Goal: Book appointment/travel/reservation

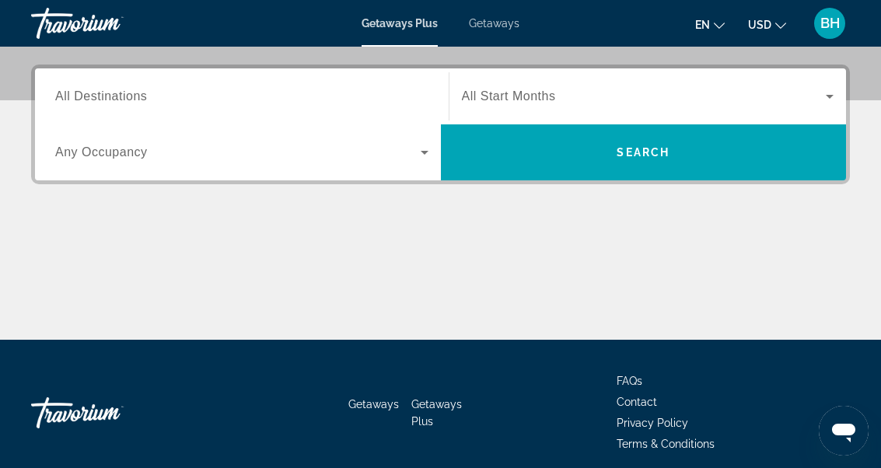
click at [559, 94] on span "Search widget" at bounding box center [644, 96] width 365 height 19
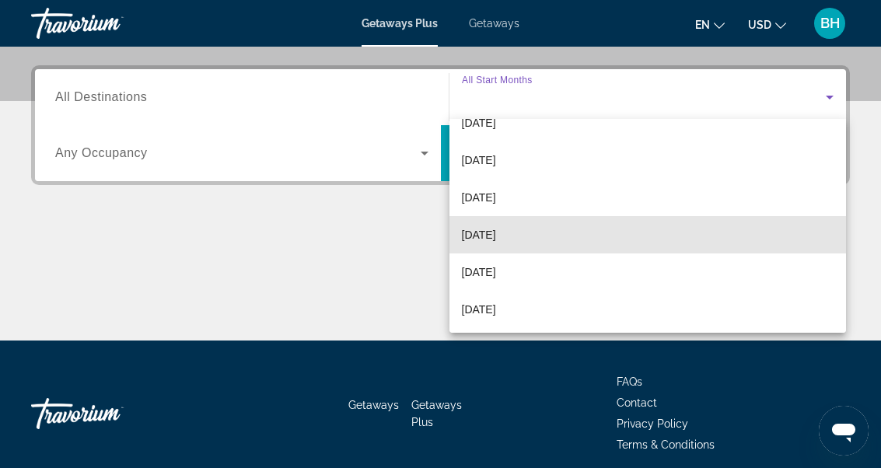
scroll to position [63, 0]
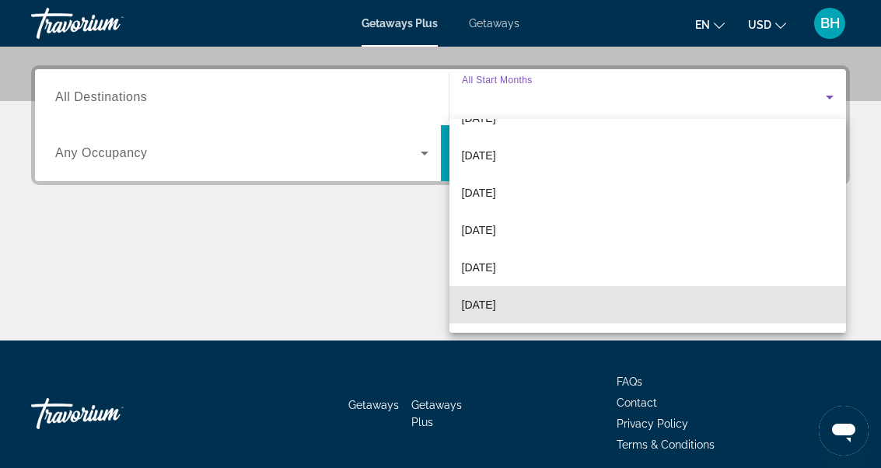
click at [488, 304] on span "[DATE]" at bounding box center [479, 304] width 34 height 19
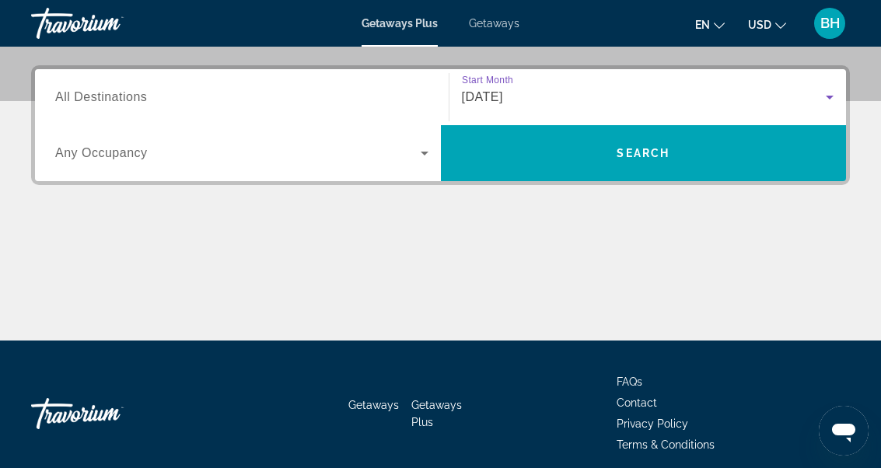
click at [650, 148] on span "Search" at bounding box center [643, 153] width 53 height 12
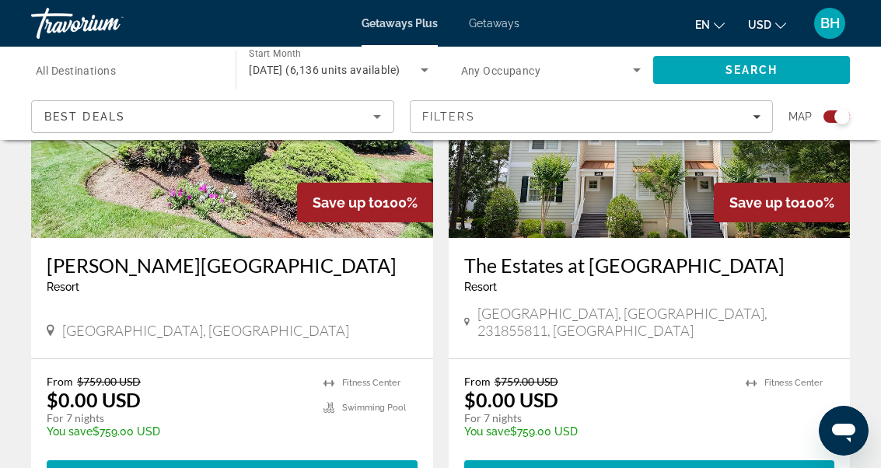
scroll to position [3519, 0]
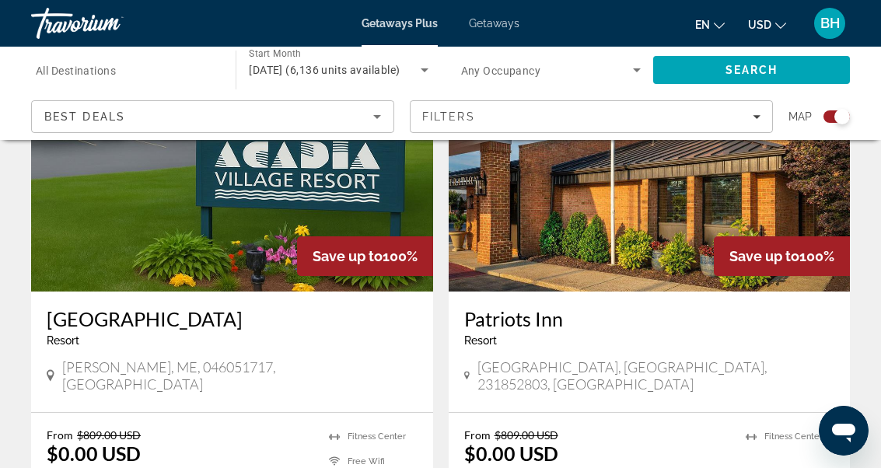
scroll to position [3455, 0]
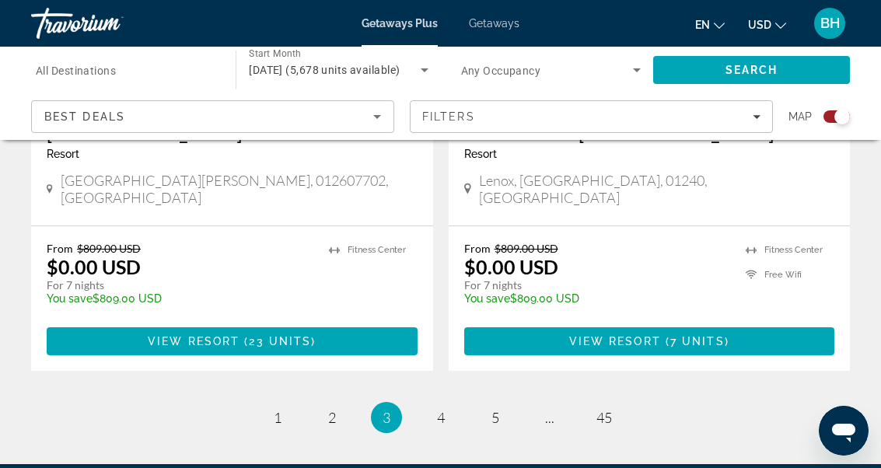
scroll to position [3595, 0]
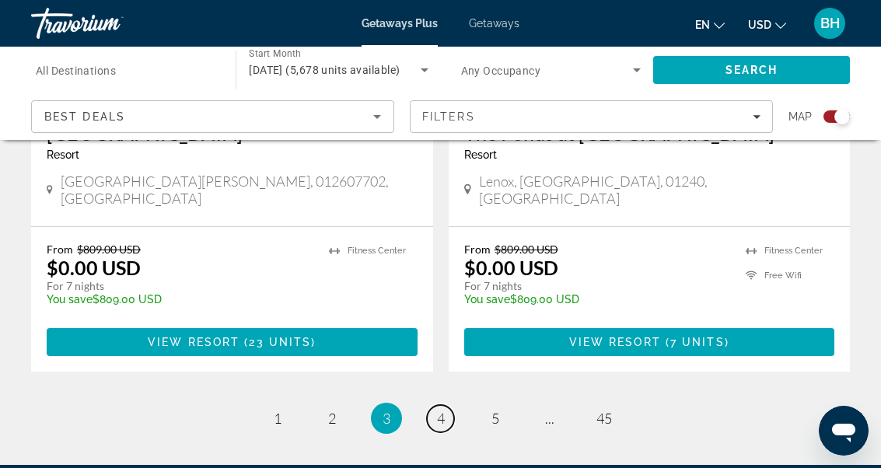
click at [441, 410] on span "4" at bounding box center [441, 418] width 8 height 17
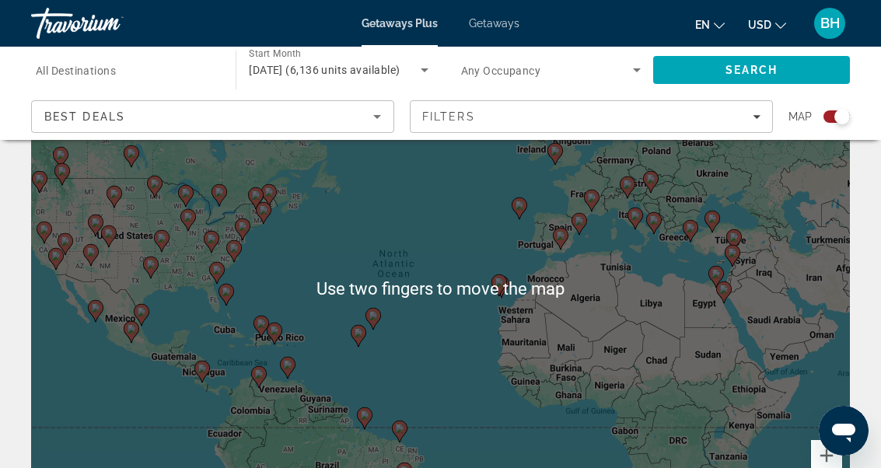
scroll to position [100, 0]
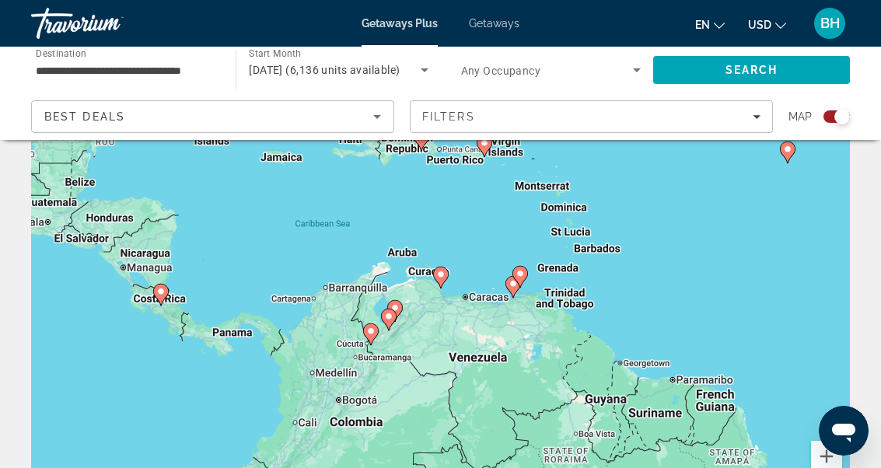
type input "**********"
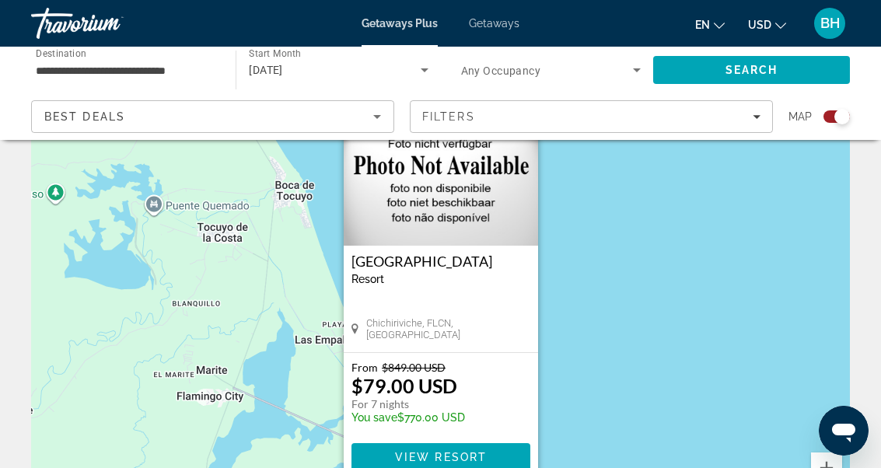
scroll to position [96, 0]
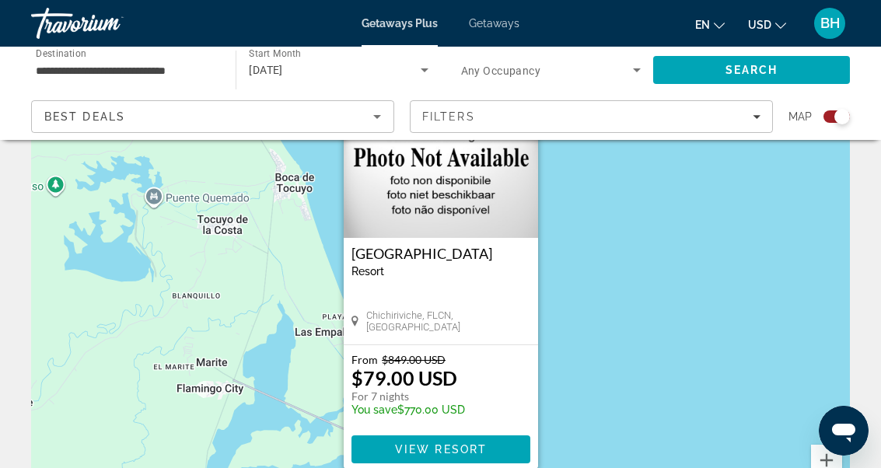
click at [421, 452] on span "View Resort" at bounding box center [440, 449] width 92 height 12
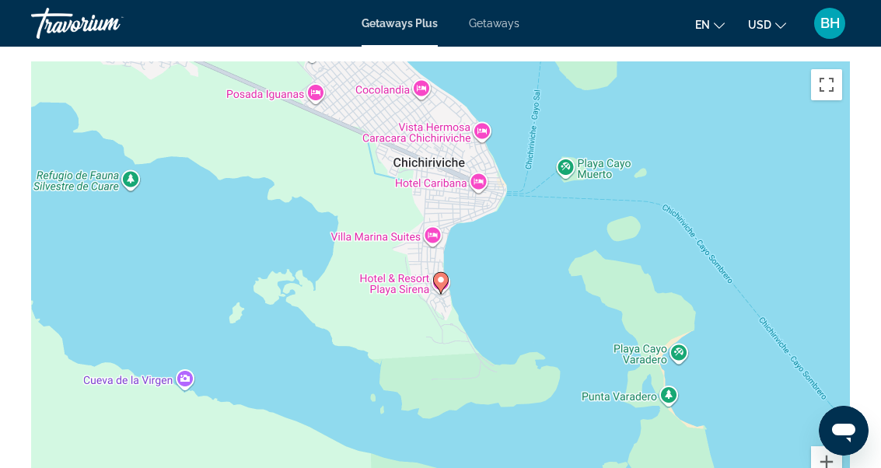
scroll to position [1937, 0]
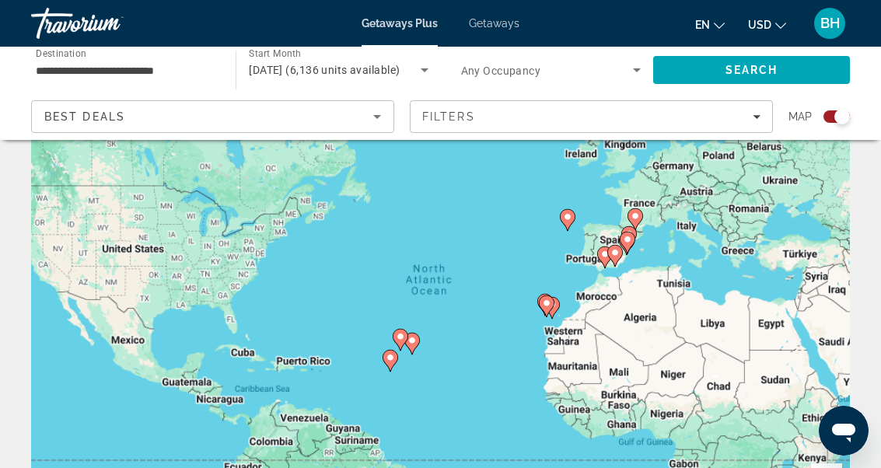
scroll to position [91, 0]
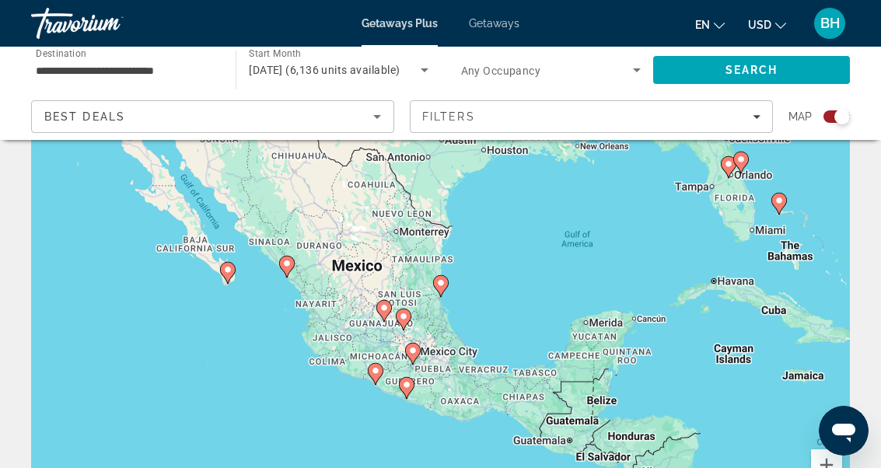
click at [232, 265] on icon "Main content" at bounding box center [227, 273] width 14 height 20
type input "**********"
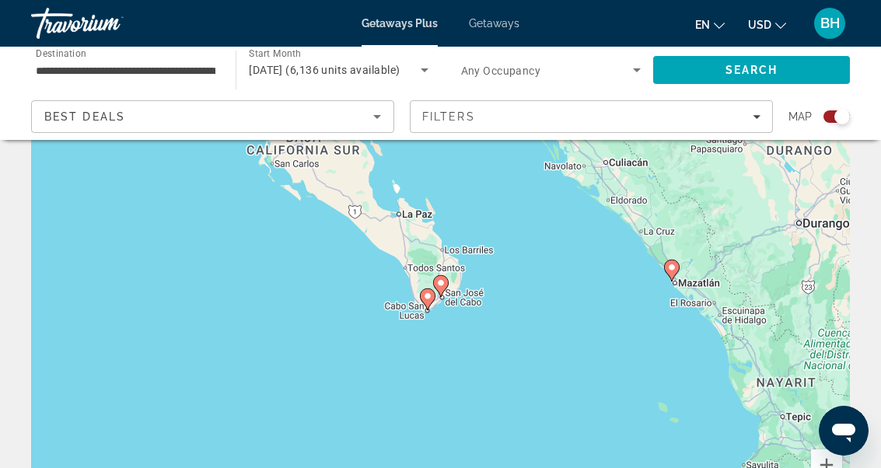
click at [413, 309] on div "To activate drag with keyboard, press Alt + Enter. Once in keyboard drag state,…" at bounding box center [440, 298] width 819 height 466
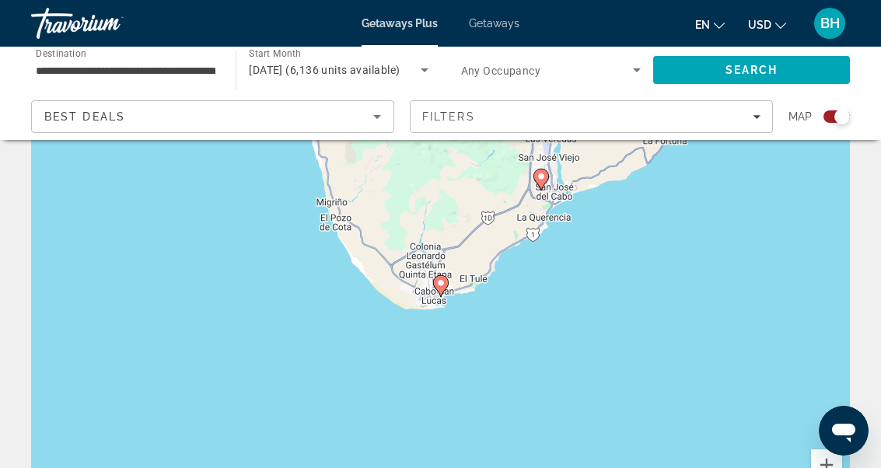
click at [448, 281] on icon "Main content" at bounding box center [441, 286] width 16 height 22
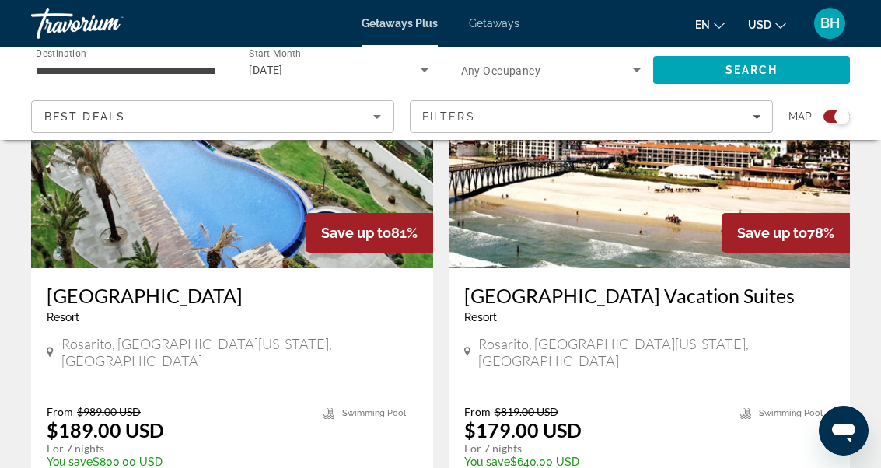
scroll to position [1804, 0]
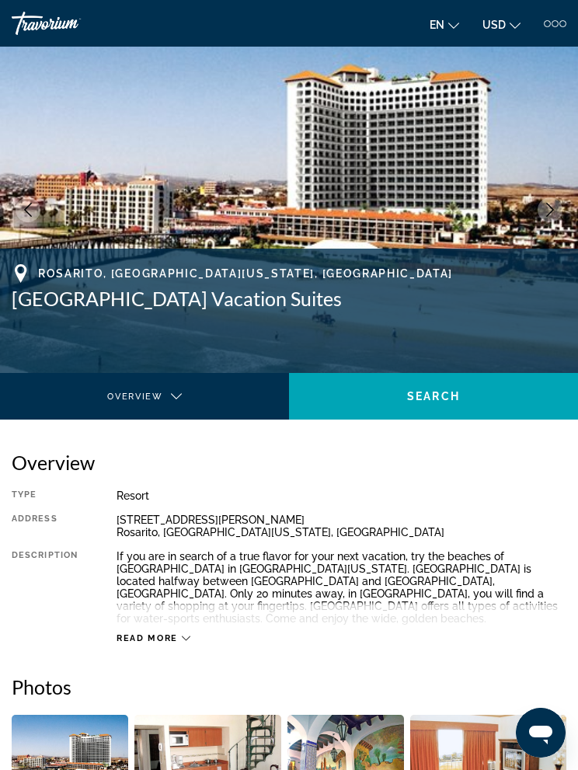
click at [170, 467] on span "Read more" at bounding box center [147, 639] width 61 height 10
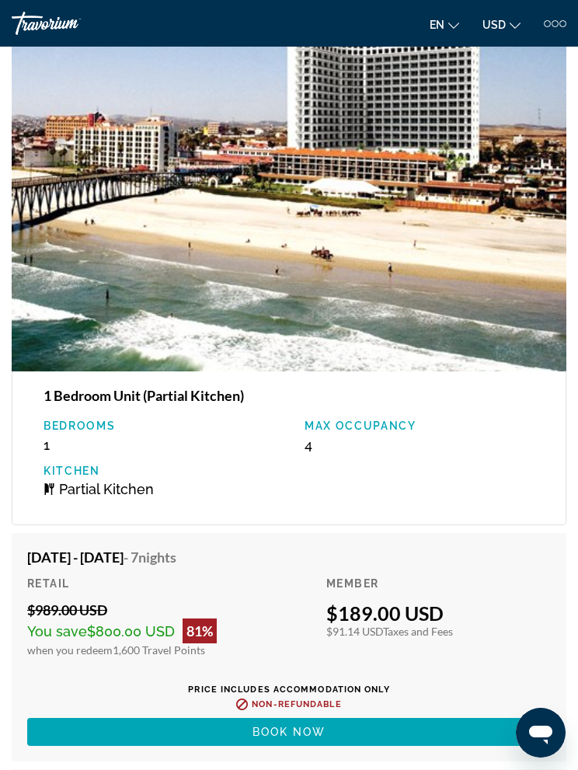
scroll to position [2402, 0]
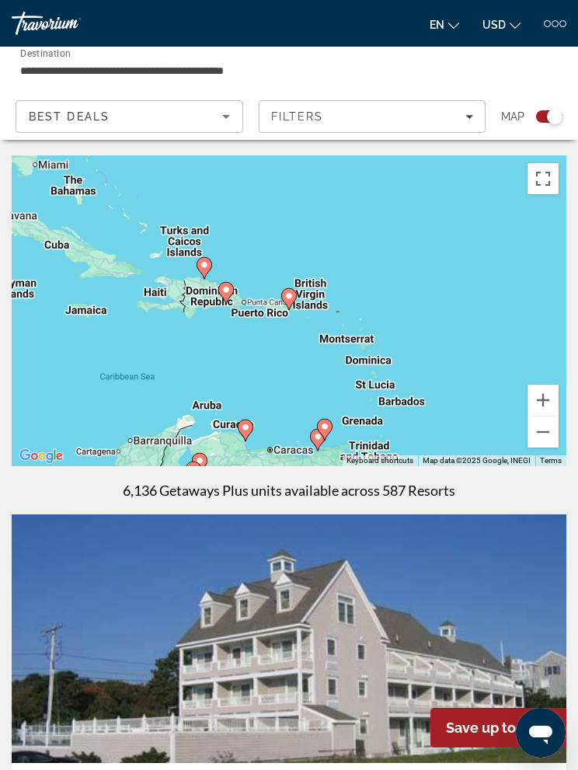
click at [295, 299] on icon "Main content" at bounding box center [289, 299] width 14 height 20
click at [294, 291] on icon "Main content" at bounding box center [289, 299] width 14 height 20
click at [316, 295] on div "To navigate, press the arrow keys. To activate drag with keyboard, press Alt + …" at bounding box center [289, 310] width 555 height 311
type input "**********"
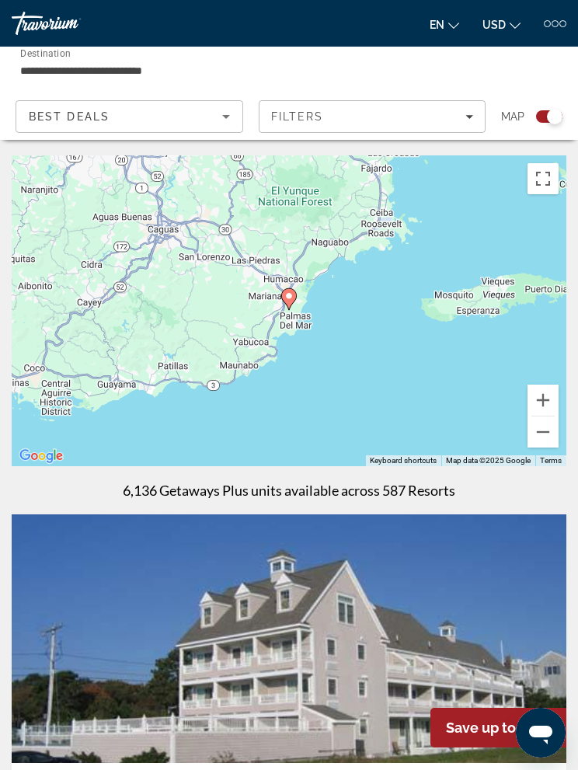
click at [294, 296] on icon "Main content" at bounding box center [289, 299] width 14 height 20
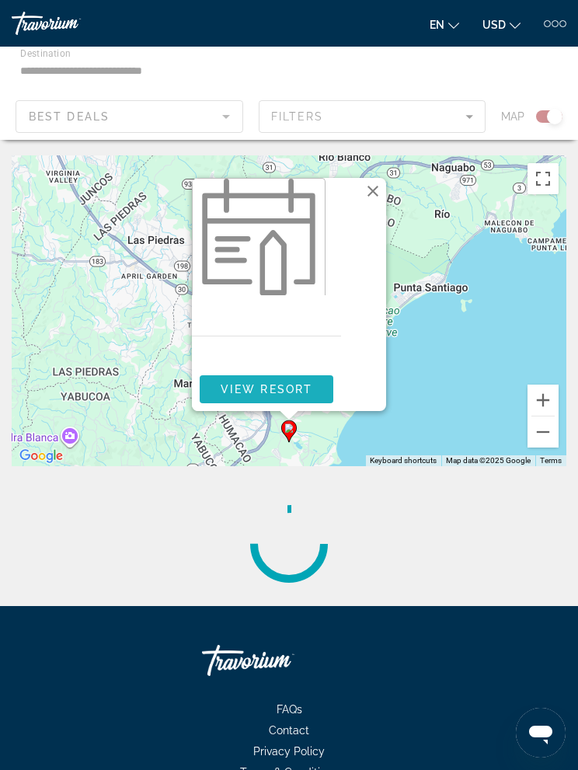
click at [274, 390] on span "View Resort" at bounding box center [267, 389] width 92 height 12
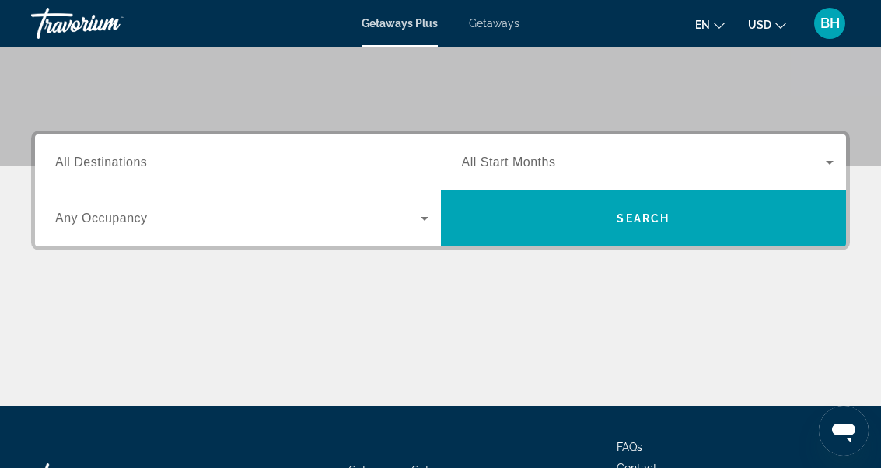
scroll to position [301, 0]
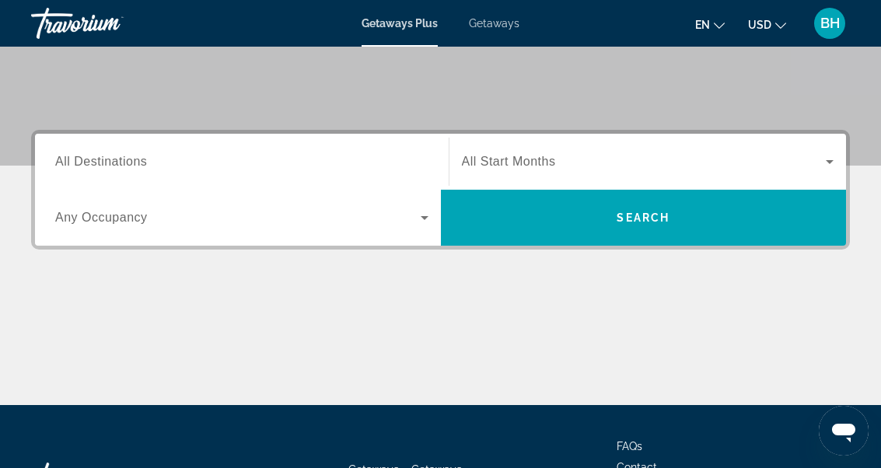
click at [545, 161] on span "All Start Months" at bounding box center [509, 161] width 94 height 13
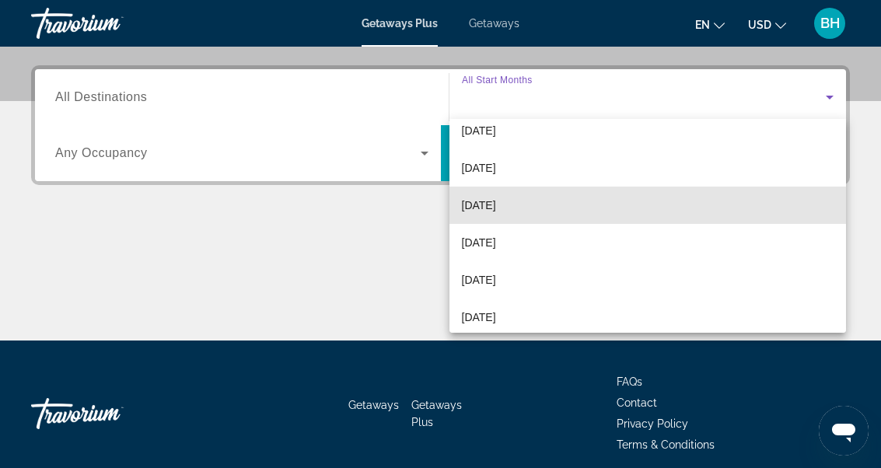
scroll to position [94, 0]
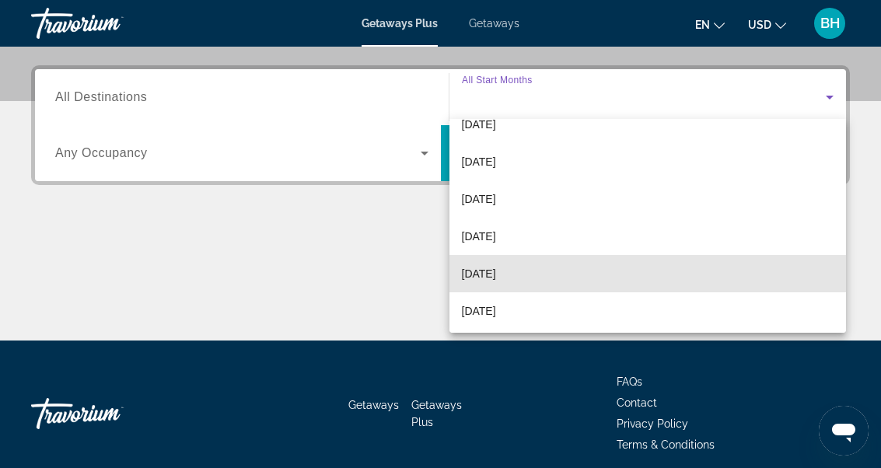
click at [496, 276] on span "[DATE]" at bounding box center [479, 273] width 34 height 19
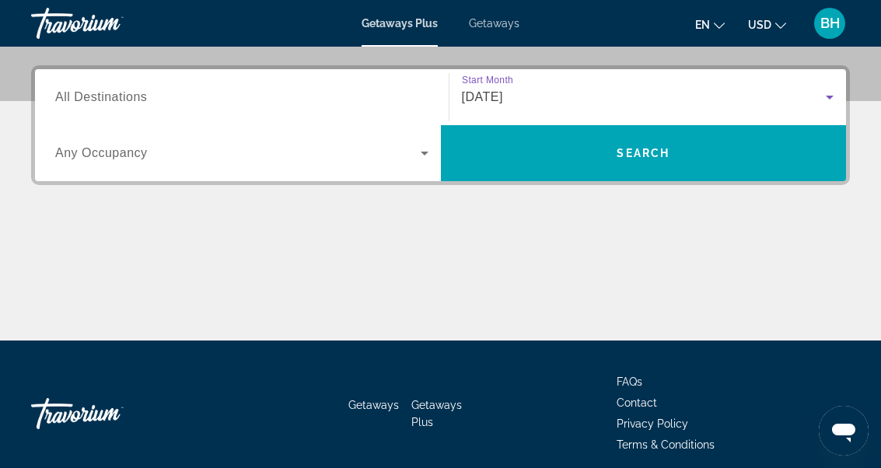
click at [189, 96] on input "Destination All Destinations" at bounding box center [241, 98] width 373 height 19
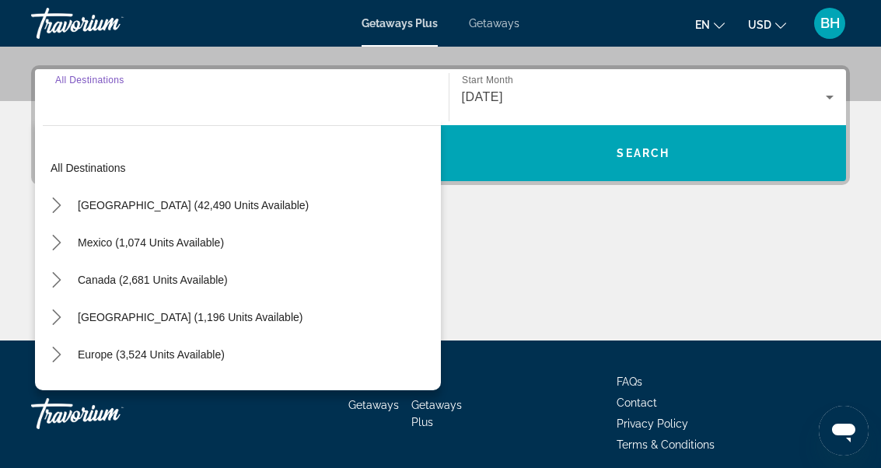
click at [283, 316] on span "Caribbean & Atlantic Islands (1,196 units available)" at bounding box center [190, 317] width 225 height 12
type input "**********"
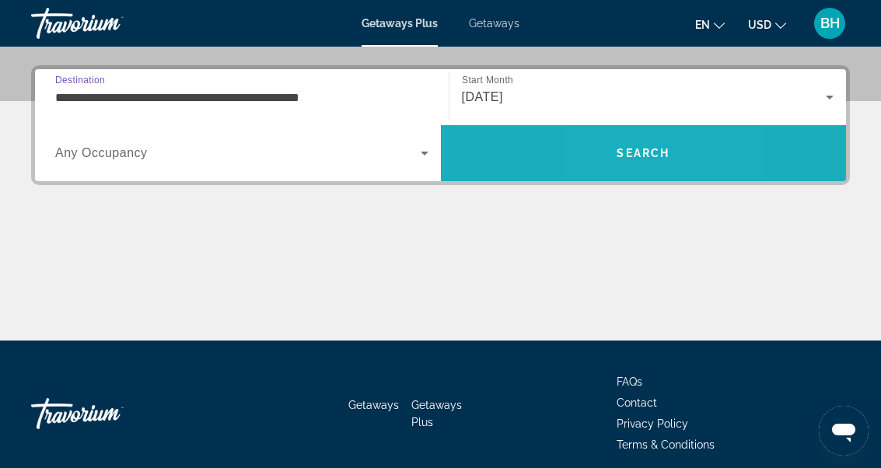
click at [607, 154] on span "Search" at bounding box center [644, 152] width 406 height 37
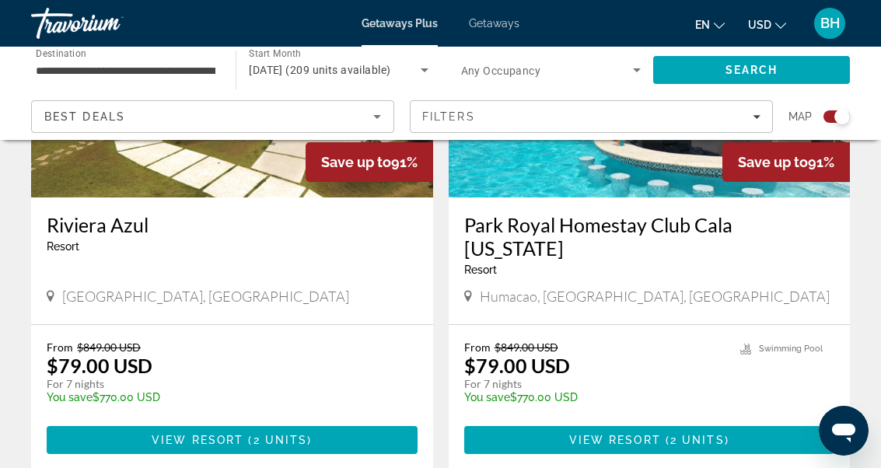
scroll to position [1280, 0]
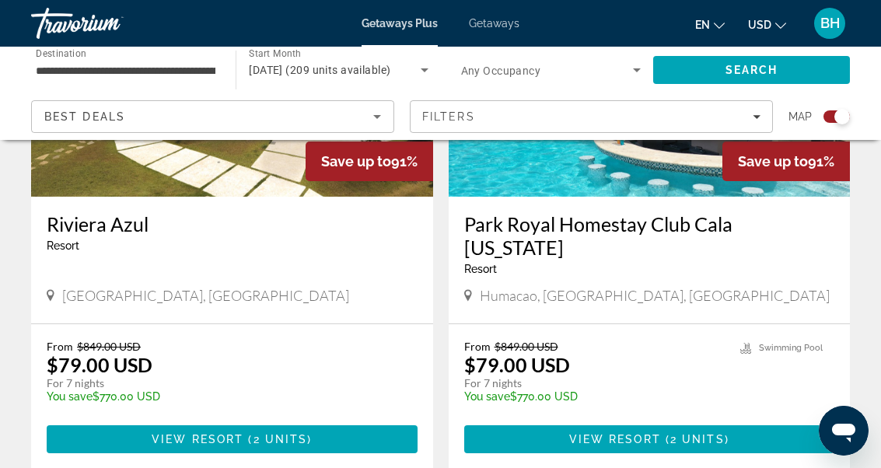
click at [627, 433] on span "View Resort" at bounding box center [615, 439] width 92 height 12
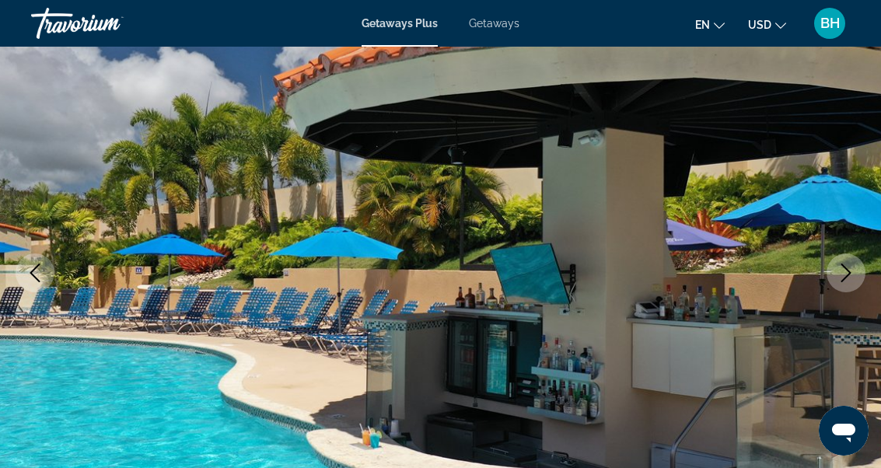
scroll to position [142, 0]
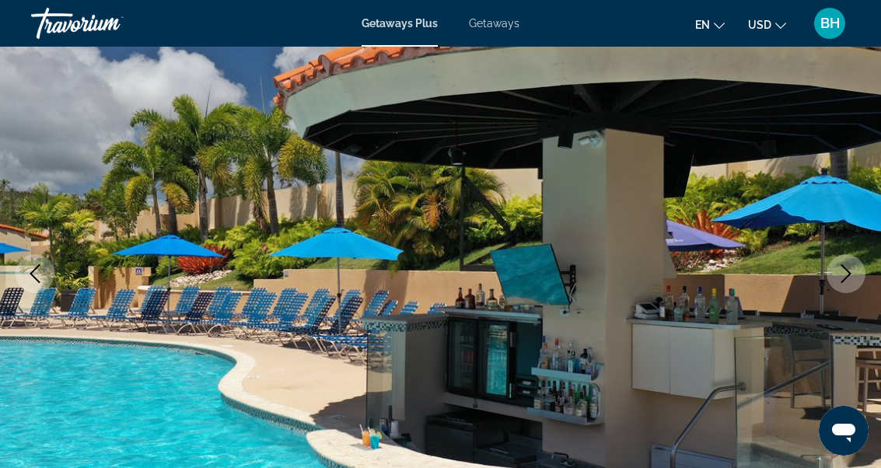
click at [844, 282] on icon "Next image" at bounding box center [846, 273] width 19 height 19
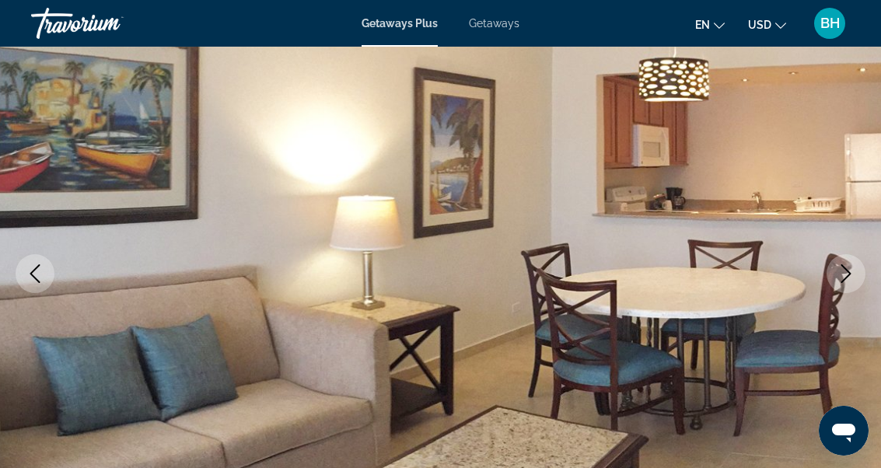
click at [849, 276] on icon "Next image" at bounding box center [846, 273] width 19 height 19
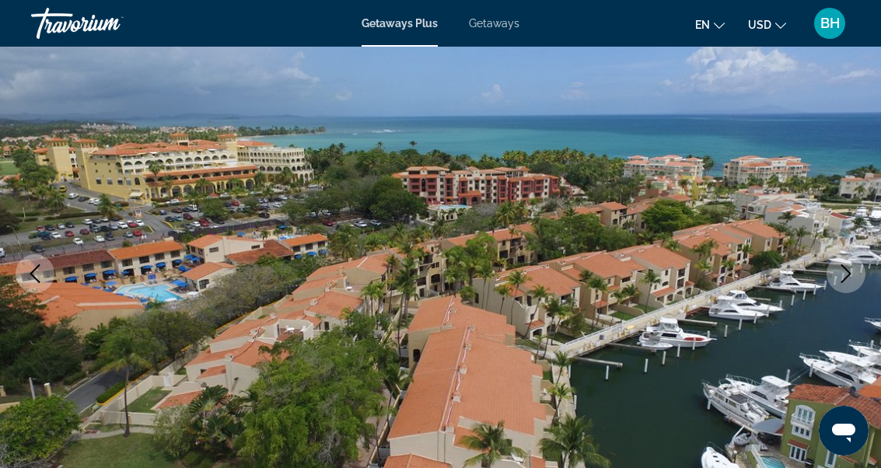
click at [851, 271] on icon "Next image" at bounding box center [846, 273] width 19 height 19
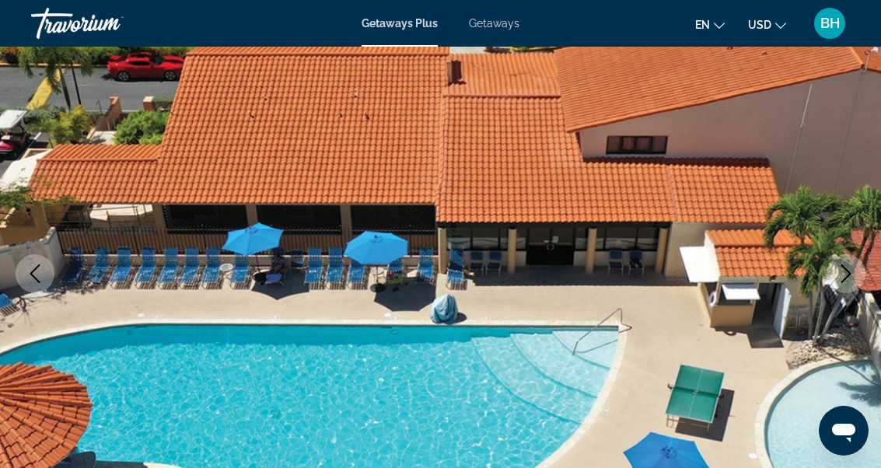
click at [844, 279] on icon "Next image" at bounding box center [846, 273] width 19 height 19
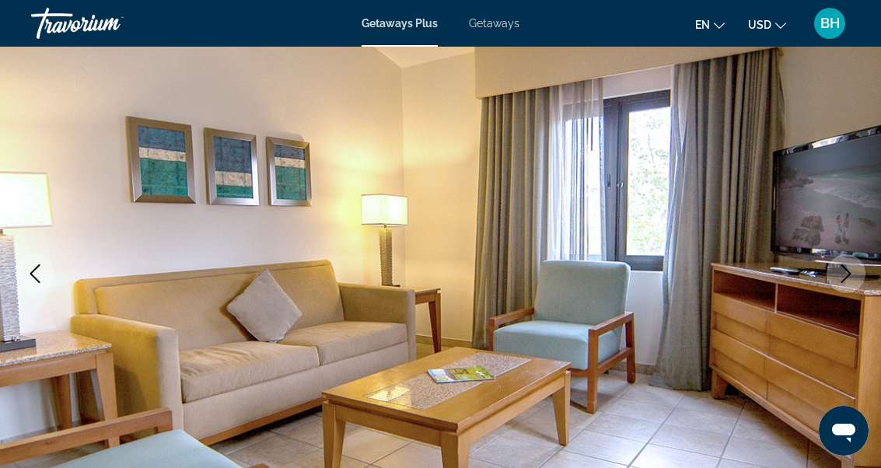
click at [844, 275] on icon "Next image" at bounding box center [846, 273] width 19 height 19
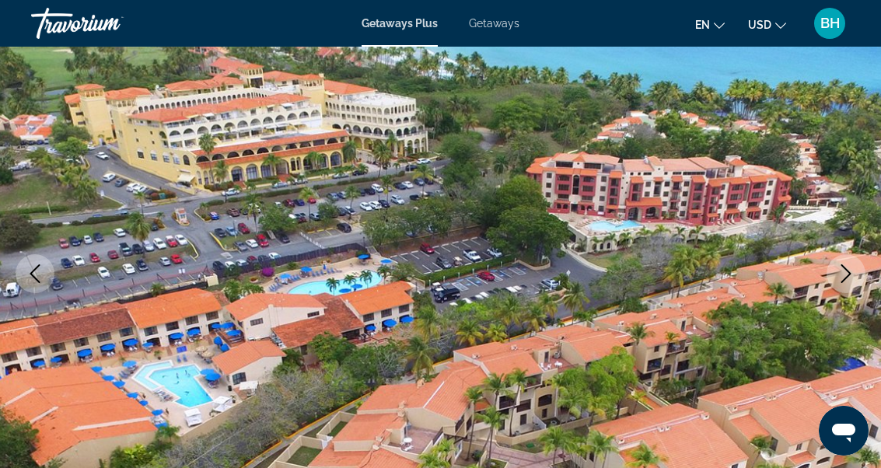
click at [844, 276] on icon "Next image" at bounding box center [846, 273] width 19 height 19
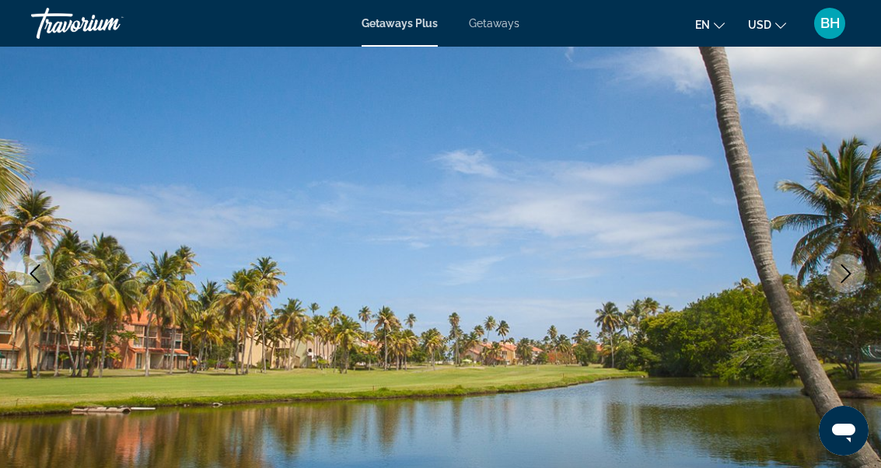
click at [847, 277] on icon "Next image" at bounding box center [846, 273] width 10 height 19
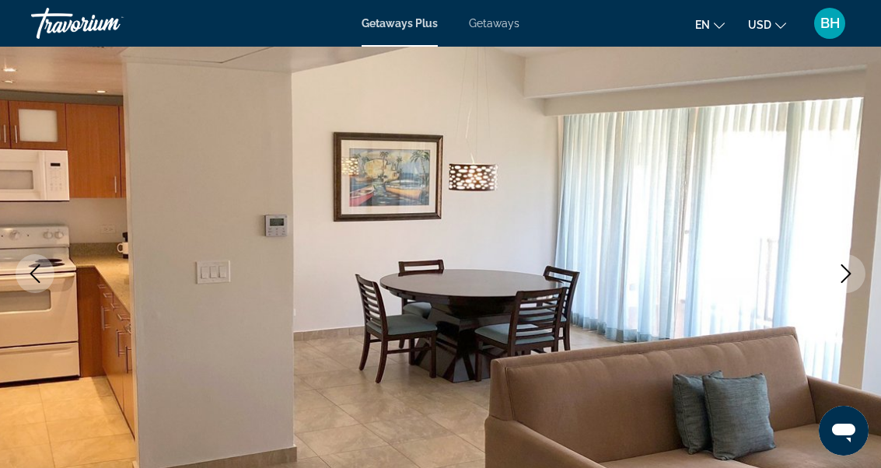
click at [846, 273] on icon "Next image" at bounding box center [846, 273] width 19 height 19
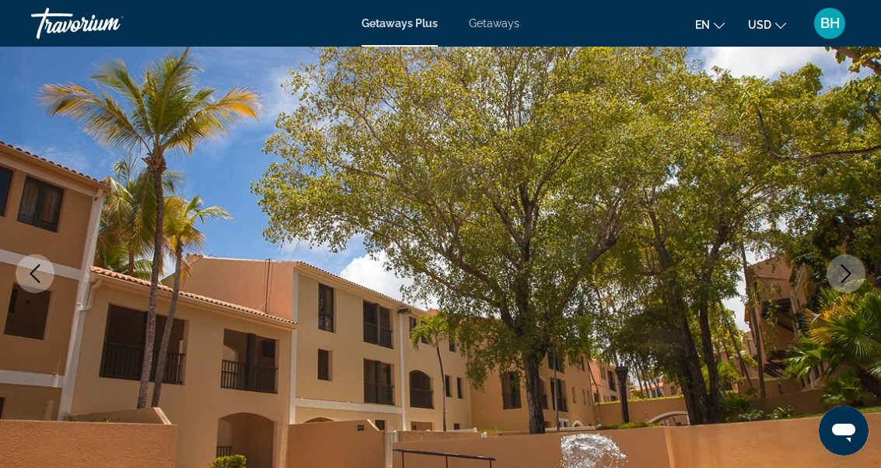
click at [845, 283] on button "Next image" at bounding box center [845, 273] width 39 height 39
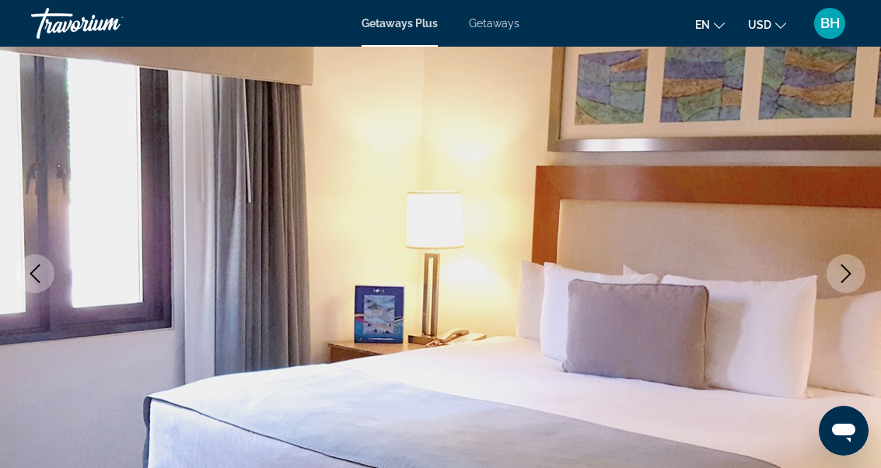
click at [846, 281] on icon "Next image" at bounding box center [846, 273] width 19 height 19
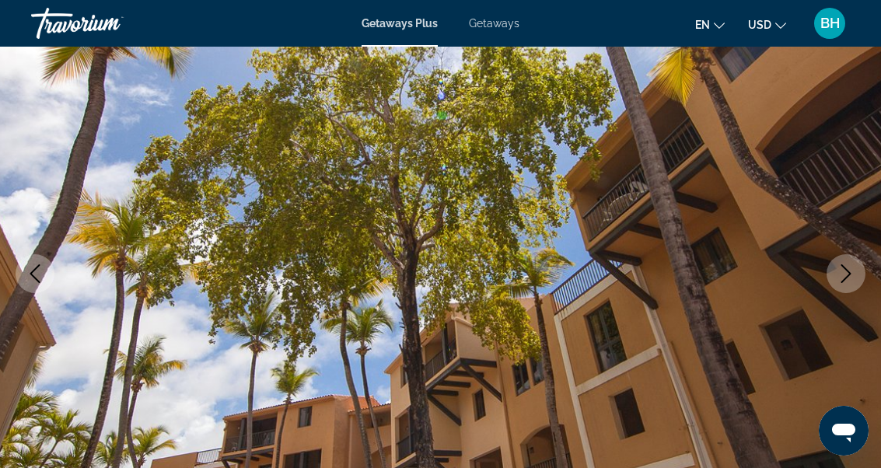
click at [842, 279] on icon "Next image" at bounding box center [846, 273] width 19 height 19
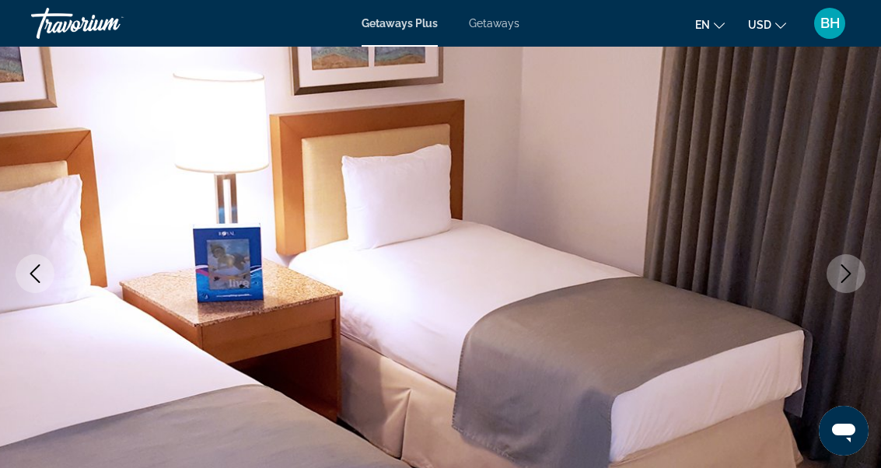
click at [845, 274] on icon "Next image" at bounding box center [846, 273] width 19 height 19
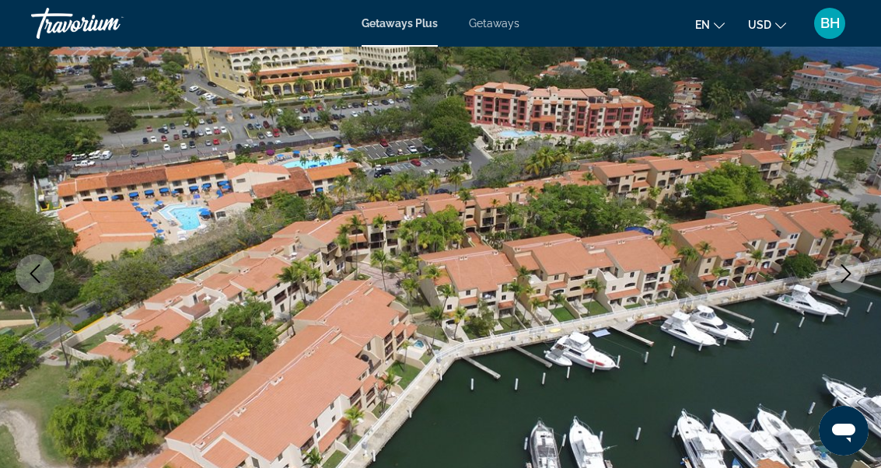
click at [846, 274] on icon "Next image" at bounding box center [846, 273] width 19 height 19
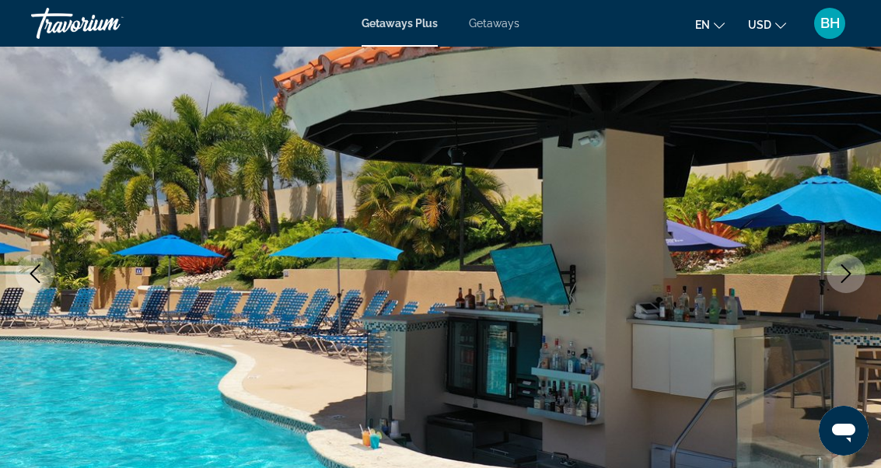
click at [841, 275] on icon "Next image" at bounding box center [846, 273] width 19 height 19
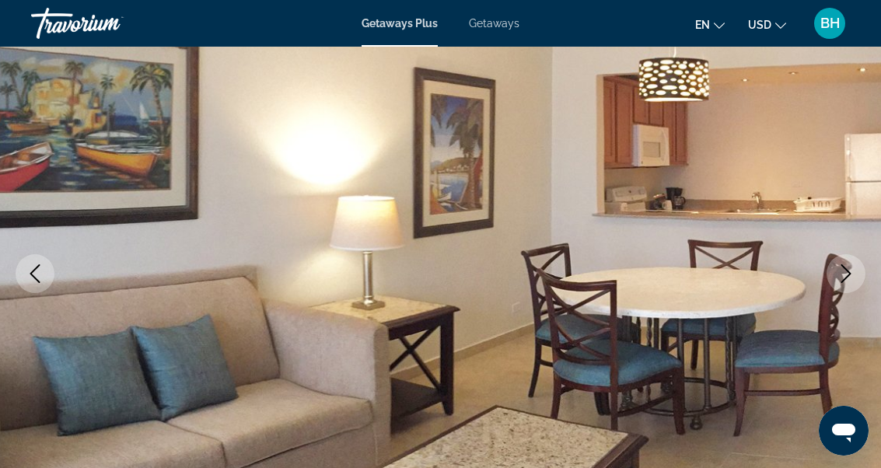
click at [844, 274] on icon "Next image" at bounding box center [846, 273] width 19 height 19
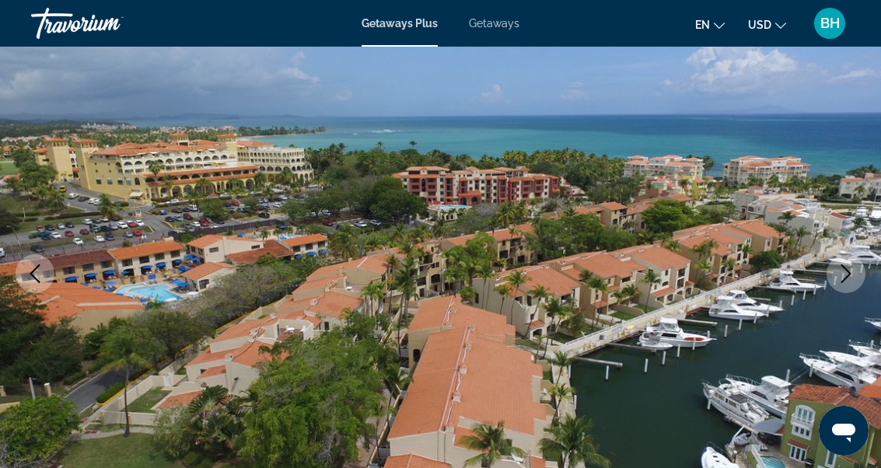
click at [837, 276] on icon "Next image" at bounding box center [846, 273] width 19 height 19
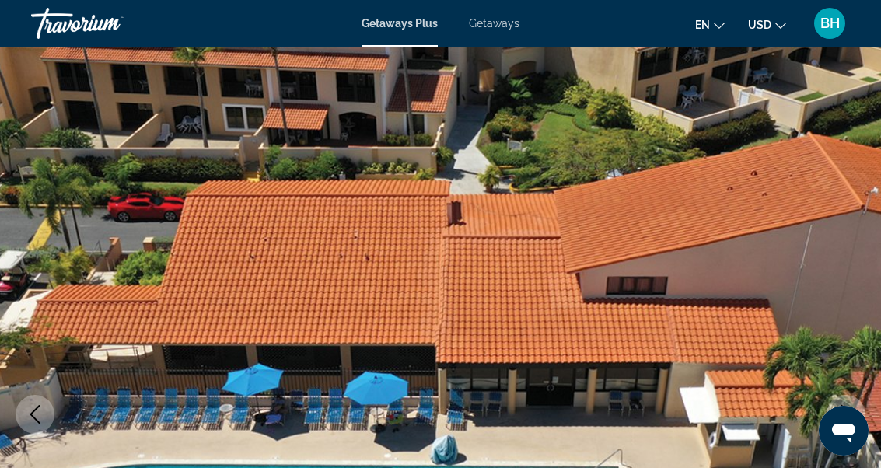
scroll to position [0, 0]
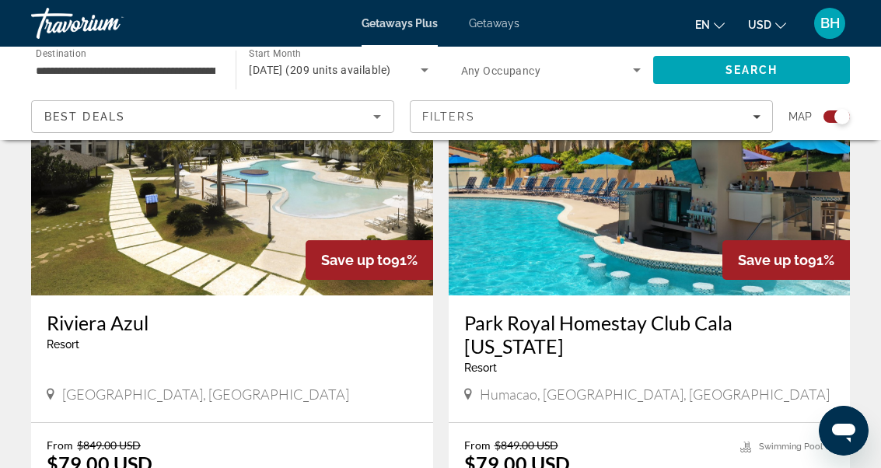
scroll to position [1183, 0]
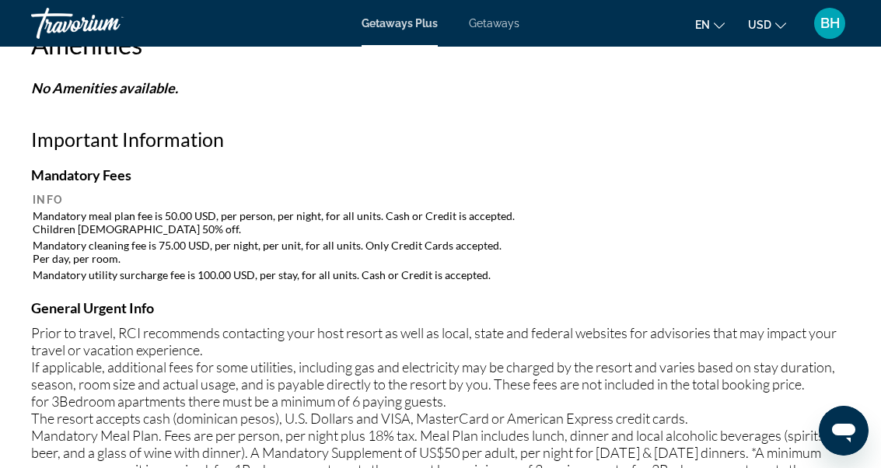
scroll to position [1452, 0]
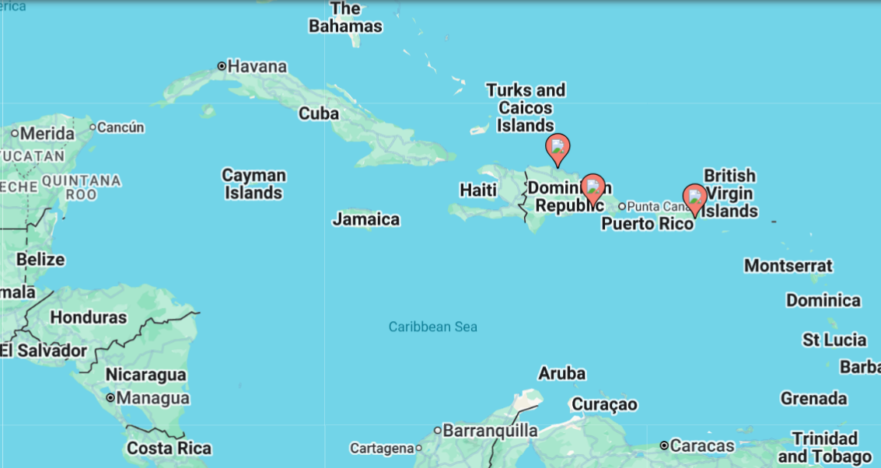
scroll to position [123, 0]
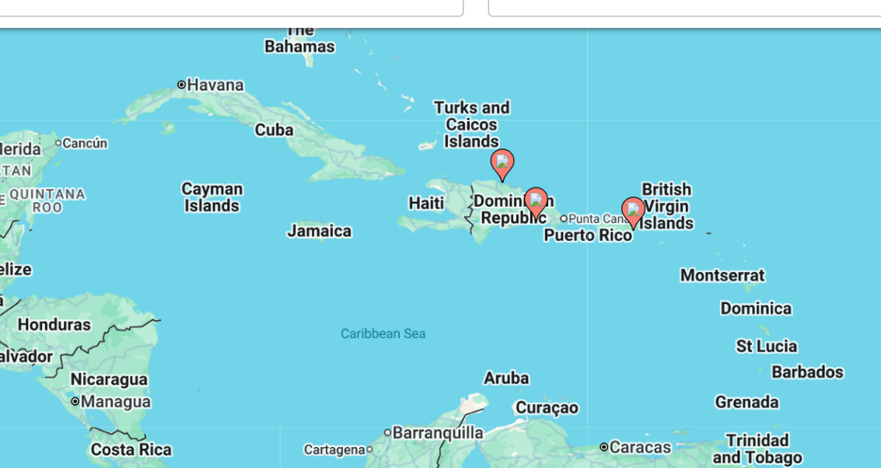
type input "**********"
click at [414, 222] on image "Main content" at bounding box center [418, 226] width 9 height 9
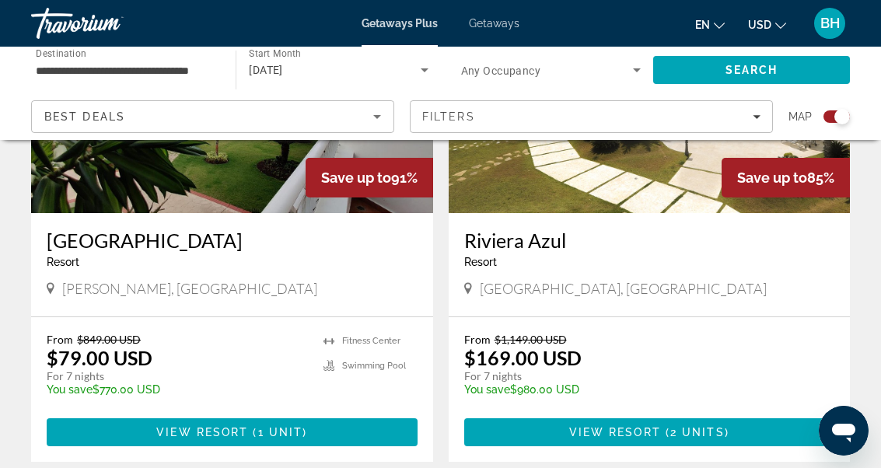
scroll to position [716, 0]
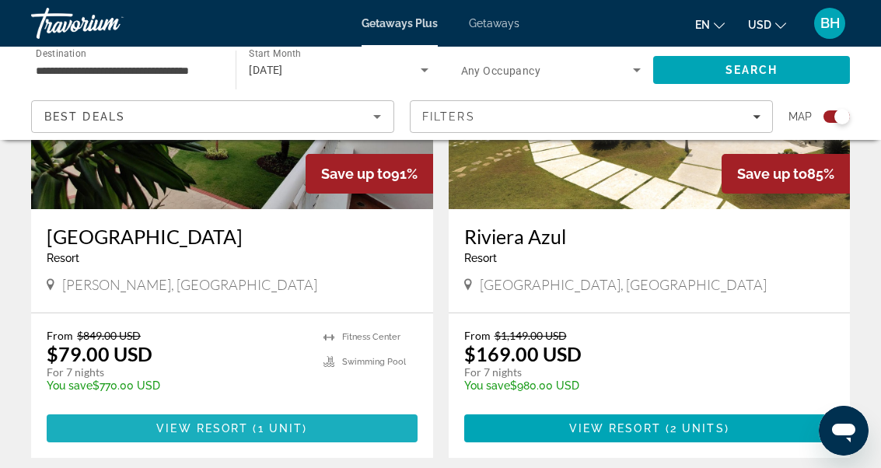
click at [279, 424] on span "1 unit" at bounding box center [280, 428] width 45 height 12
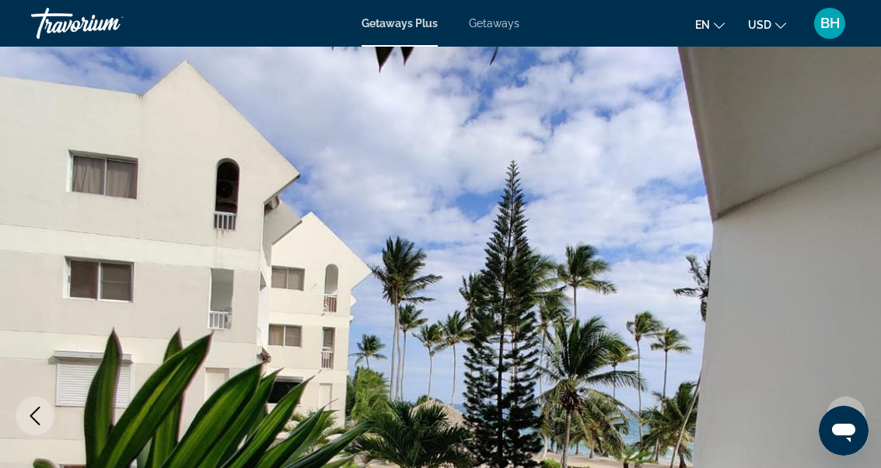
click at [848, 423] on icon "Next image" at bounding box center [846, 416] width 19 height 19
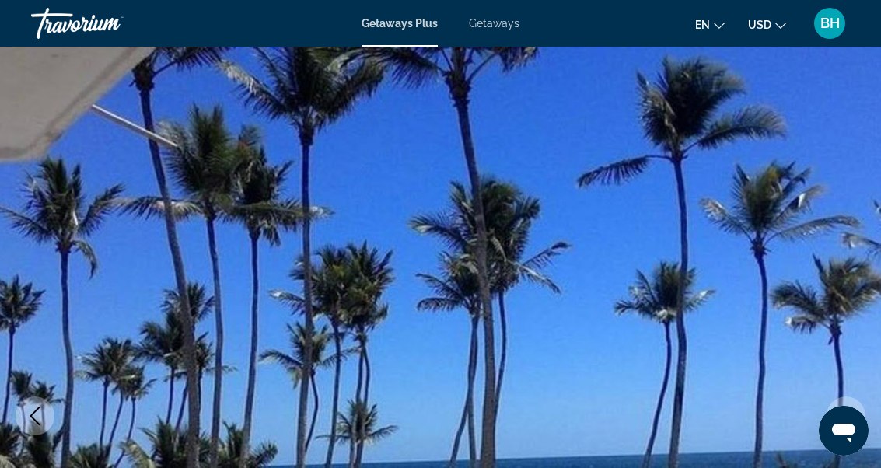
click at [843, 418] on icon "Next image" at bounding box center [846, 416] width 19 height 19
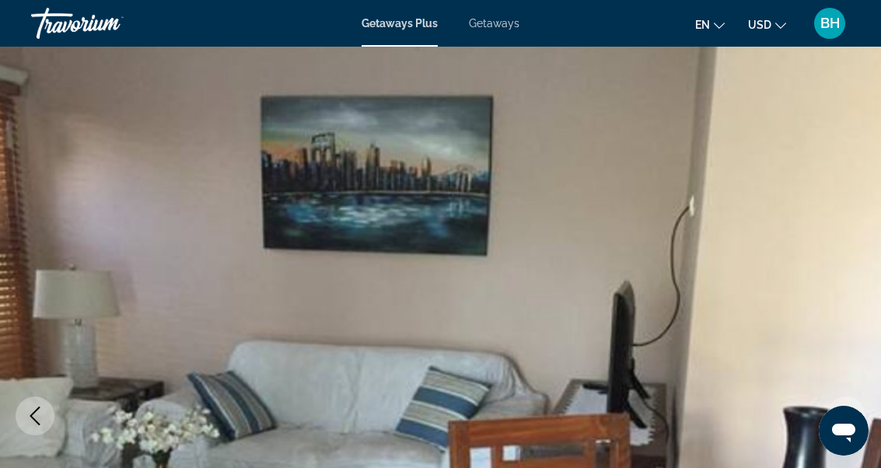
click at [843, 414] on icon "Next image" at bounding box center [846, 416] width 19 height 19
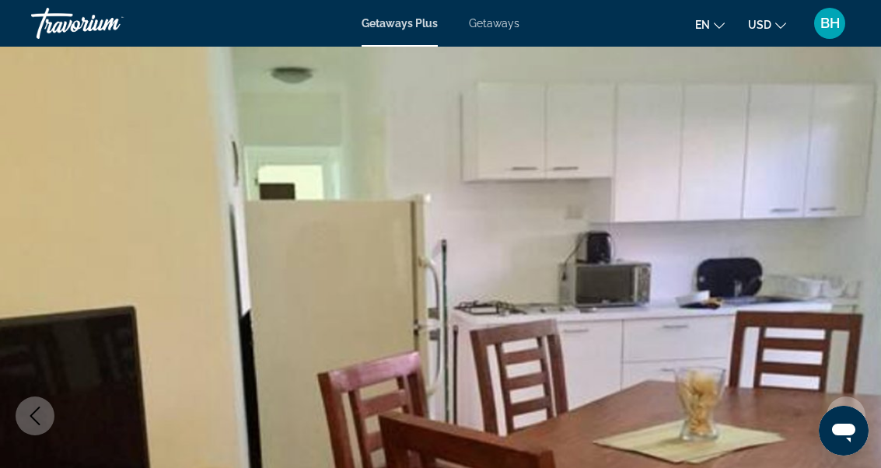
click at [844, 415] on icon "Next image" at bounding box center [846, 416] width 19 height 19
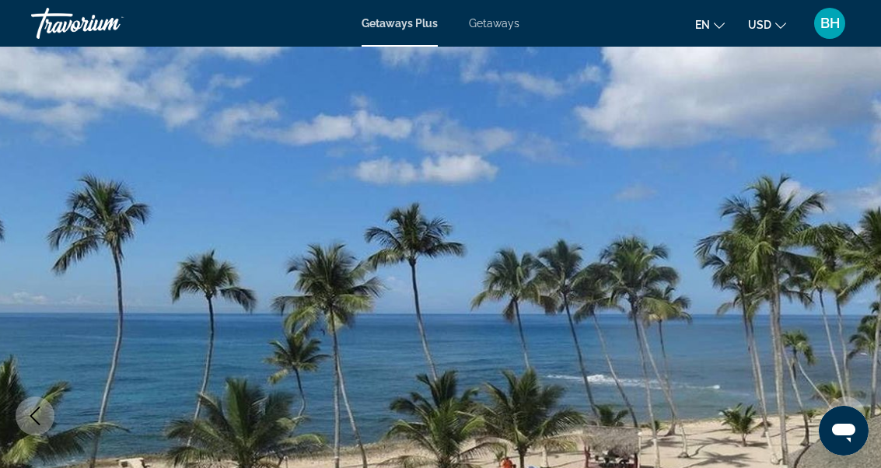
click at [840, 414] on icon "Next image" at bounding box center [846, 416] width 19 height 19
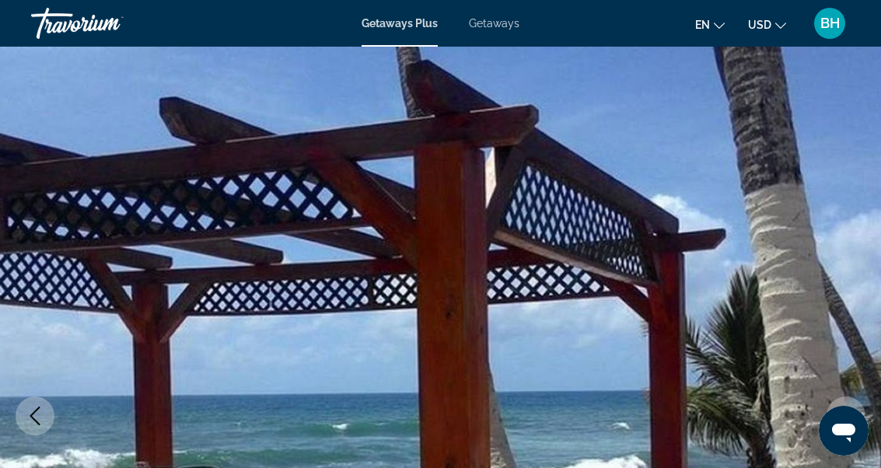
click at [844, 421] on icon "Next image" at bounding box center [846, 416] width 19 height 19
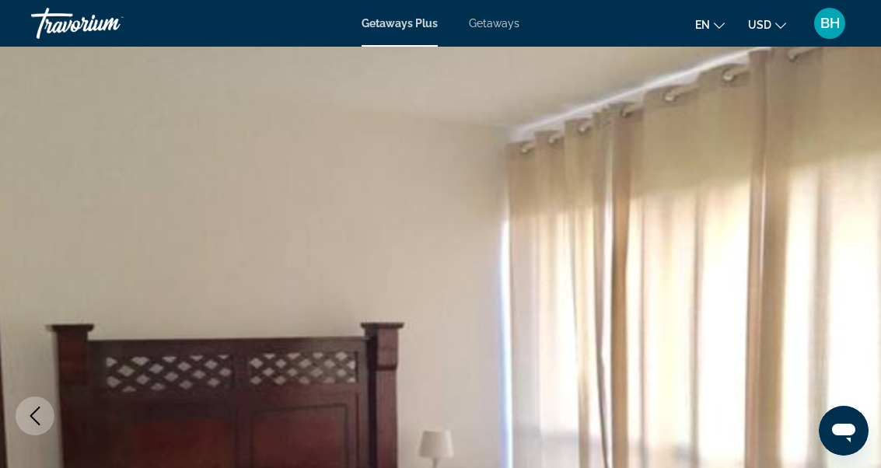
click at [41, 413] on icon "Previous image" at bounding box center [35, 416] width 19 height 19
